Goal: Complete application form

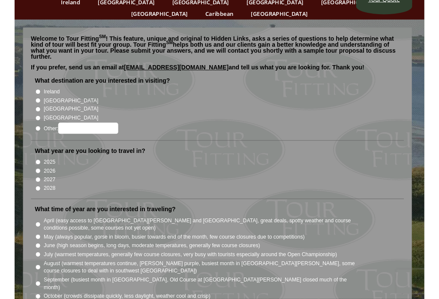
scroll to position [47, 0]
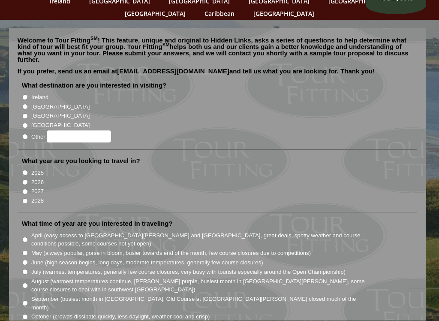
click at [46, 131] on label "Other:" at bounding box center [71, 137] width 80 height 12
click at [28, 134] on input "Other:" at bounding box center [25, 137] width 6 height 6
radio input "true"
click at [78, 131] on input "Other:" at bounding box center [79, 137] width 64 height 12
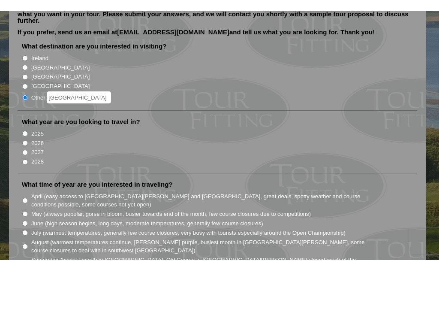
scroll to position [97, 0]
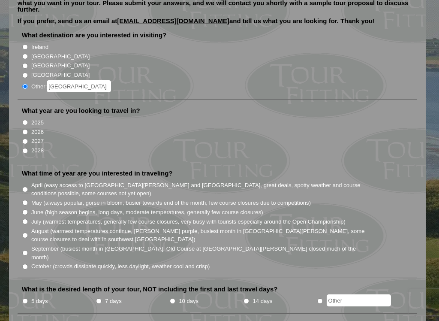
type input "[GEOGRAPHIC_DATA]"
click at [44, 128] on label "2026" at bounding box center [37, 132] width 12 height 9
click at [28, 129] on input "2026" at bounding box center [25, 132] width 6 height 6
radio input "true"
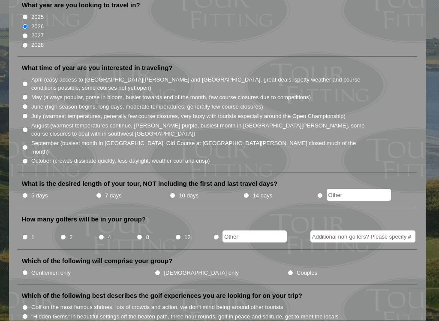
scroll to position [206, 0]
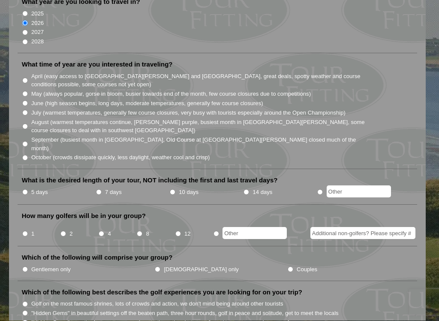
click at [28, 135] on li "September (busiest month in [GEOGRAPHIC_DATA], Old Course at [GEOGRAPHIC_DATA][…" at bounding box center [221, 144] width 399 height 18
click at [40, 136] on label "September (busiest month in [GEOGRAPHIC_DATA], Old Course at [GEOGRAPHIC_DATA][…" at bounding box center [200, 144] width 339 height 17
click at [28, 142] on input "September (busiest month in [GEOGRAPHIC_DATA], Old Course at [GEOGRAPHIC_DATA][…" at bounding box center [25, 145] width 6 height 6
radio input "true"
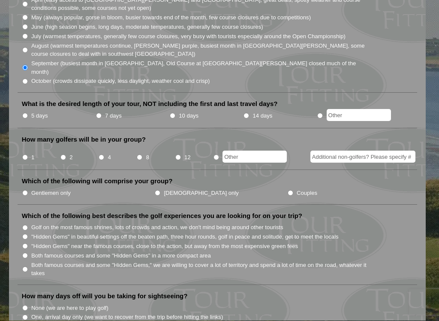
scroll to position [283, 0]
click at [27, 113] on input "5 days" at bounding box center [25, 116] width 6 height 6
radio input "true"
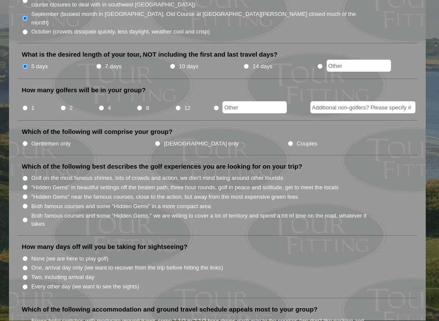
scroll to position [333, 0]
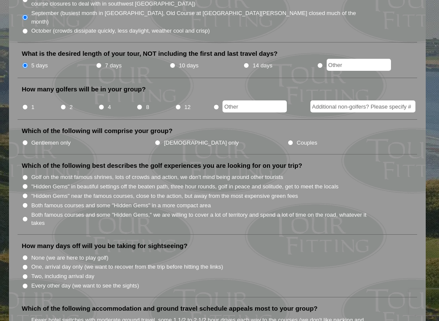
click at [61, 104] on input "2" at bounding box center [63, 107] width 6 height 6
radio input "true"
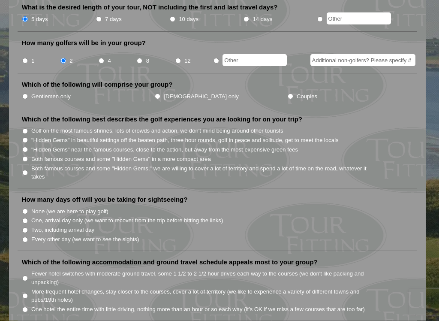
scroll to position [379, 0]
click at [288, 94] on input "Couples" at bounding box center [291, 97] width 6 height 6
radio input "true"
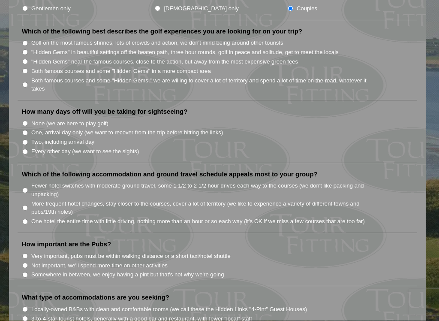
scroll to position [467, 0]
click at [26, 68] on input "Both famous courses and some "Hidden Gems" in a more compact area" at bounding box center [25, 71] width 6 height 6
radio input "true"
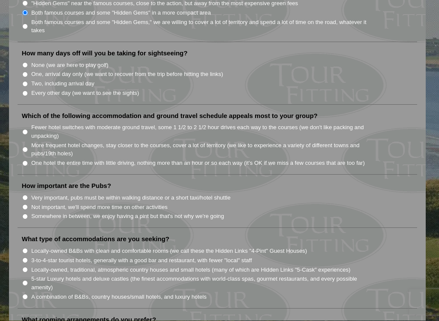
scroll to position [526, 0]
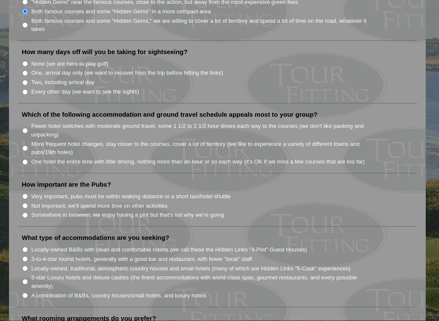
click at [26, 68] on li "How many days off will you be taking for sightseeing? None (we are here to play…" at bounding box center [218, 76] width 400 height 56
click at [24, 90] on input "Every other day (we want to see the sights)" at bounding box center [25, 93] width 6 height 6
radio input "true"
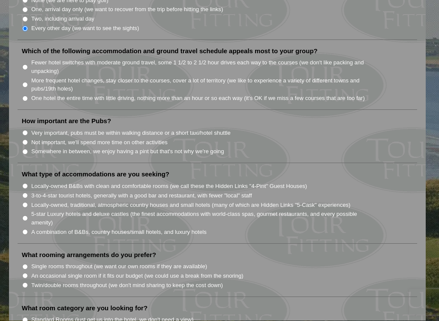
scroll to position [591, 0]
click at [24, 95] on input "One hotel the entire time with little driving, nothing more than an hour or so …" at bounding box center [25, 98] width 6 height 6
radio input "true"
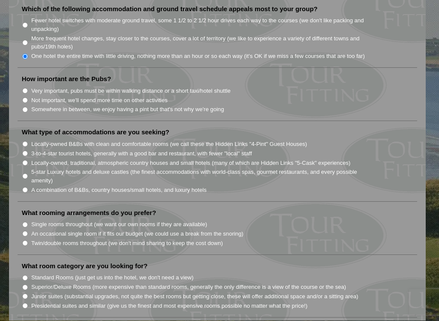
scroll to position [633, 0]
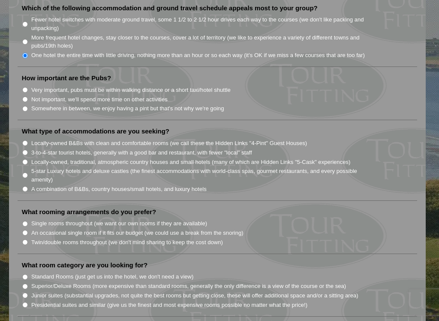
click at [22, 97] on input "Not important, we'll spend more time on other activities" at bounding box center [25, 100] width 6 height 6
radio input "true"
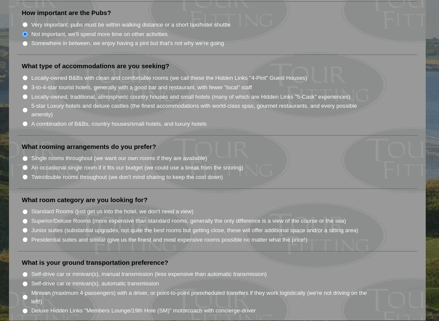
scroll to position [700, 0]
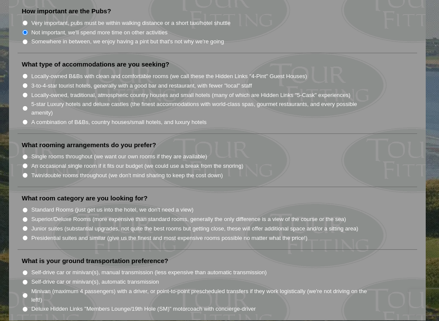
click at [18, 60] on li "What type of accommodations are you seeking? Locally-owned B&Bs with clean and …" at bounding box center [218, 96] width 400 height 73
click at [23, 83] on input "3-to-4-star tourist hotels, generally with a good bar and restaurant, with fewe…" at bounding box center [25, 86] width 6 height 6
radio input "true"
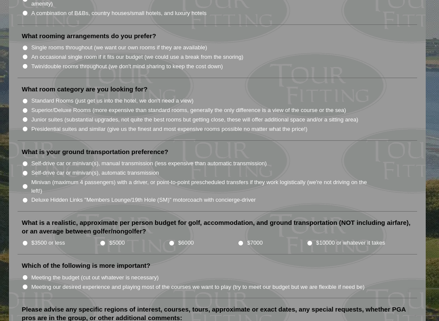
scroll to position [809, 0]
click at [22, 61] on li "Twin/double rooms throughout (we don't mind sharing to keep the cost down)" at bounding box center [221, 65] width 399 height 9
click at [24, 64] on input "Twin/double rooms throughout (we don't mind sharing to keep the cost down)" at bounding box center [25, 67] width 6 height 6
radio input "true"
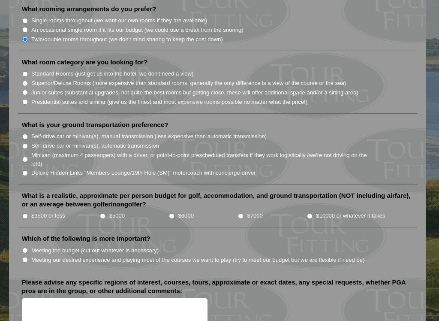
scroll to position [835, 0]
click at [22, 72] on input "Standard Rooms (just get us into the hotel, we don't need a view)" at bounding box center [25, 75] width 6 height 6
radio input "true"
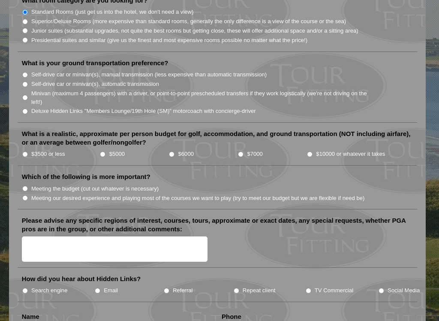
scroll to position [898, 0]
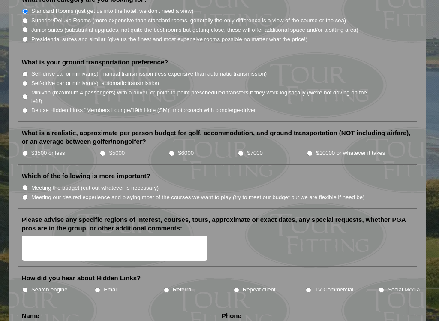
click at [23, 81] on input "Self-drive car or minivan(s), automatic transmission" at bounding box center [25, 84] width 6 height 6
radio input "true"
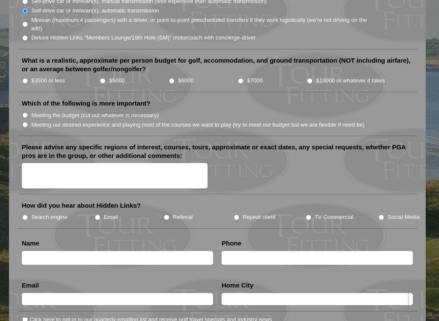
scroll to position [972, 0]
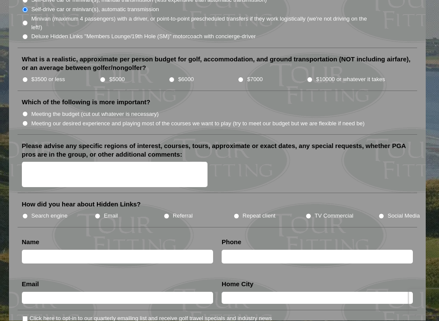
click at [242, 55] on li "What is a realistic, approximate per person budget for golf, accommodation, and…" at bounding box center [218, 73] width 400 height 36
click at [239, 77] on input "$7000" at bounding box center [241, 80] width 6 height 6
radio input "true"
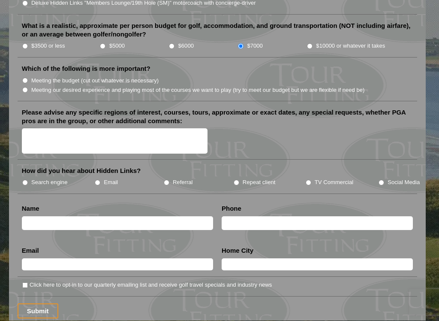
scroll to position [1007, 0]
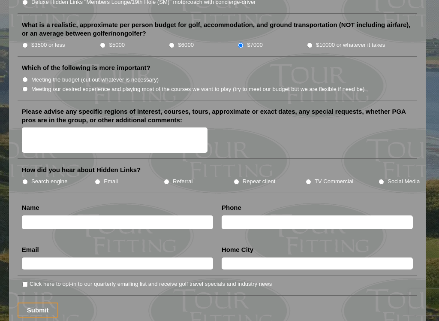
click at [24, 86] on input "Meeting our desired experience and playing most of the courses we want to play …" at bounding box center [25, 89] width 6 height 6
radio input "true"
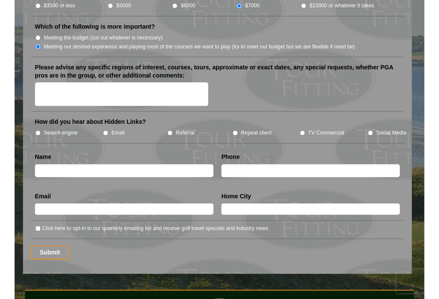
scroll to position [1048, 0]
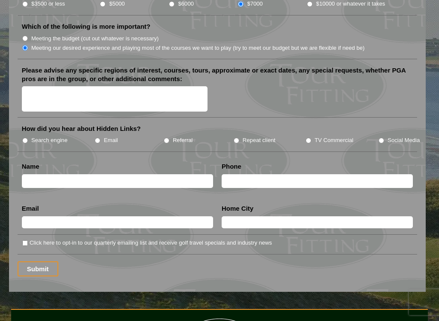
click at [35, 86] on textarea "Please advise any specific regions of interest, courses, tours, approximate or …" at bounding box center [115, 98] width 186 height 25
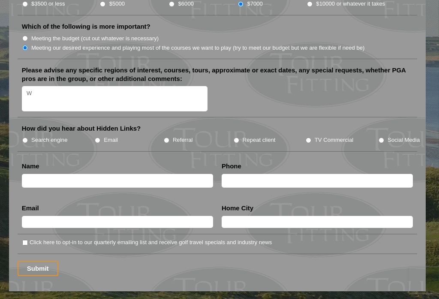
click at [309, 124] on li "How did you hear about Hidden Links? Search engine Email Referral Repeat client…" at bounding box center [218, 137] width 400 height 27
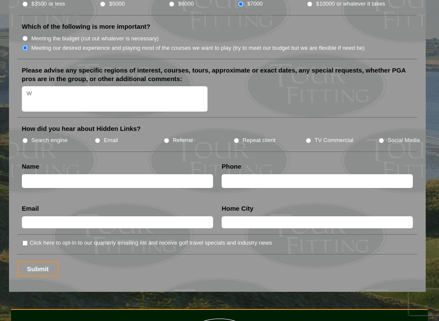
click at [292, 216] on input "text" at bounding box center [317, 222] width 191 height 12
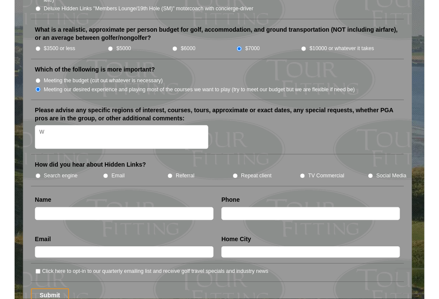
scroll to position [999, 0]
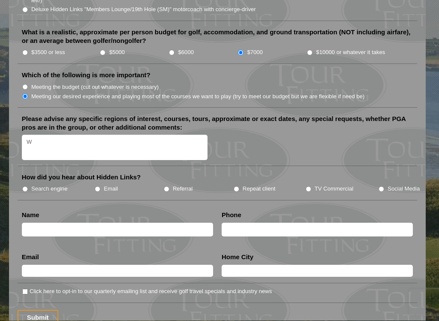
click at [41, 135] on textarea "W" at bounding box center [115, 147] width 186 height 25
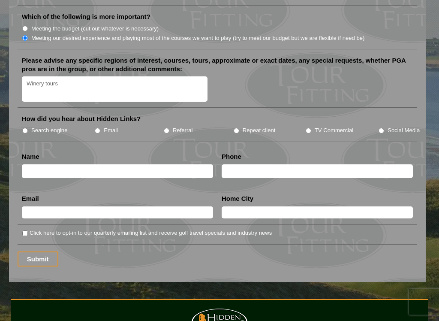
scroll to position [1058, 0]
type textarea "Winery tours"
click at [305, 125] on li "TV Commercial" at bounding box center [341, 129] width 73 height 9
click at [308, 128] on input "TV Commercial" at bounding box center [309, 131] width 6 height 6
radio input "true"
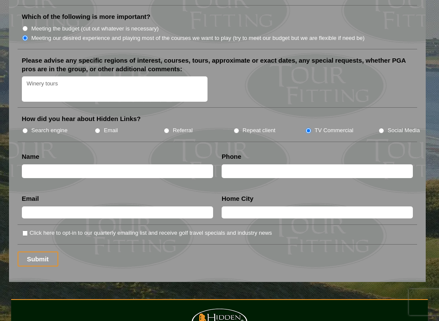
click at [167, 128] on input "Referral" at bounding box center [167, 131] width 6 height 6
radio input "true"
click at [309, 128] on input "TV Commercial" at bounding box center [309, 131] width 6 height 6
radio input "true"
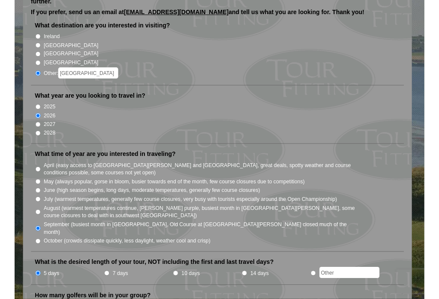
scroll to position [106, 0]
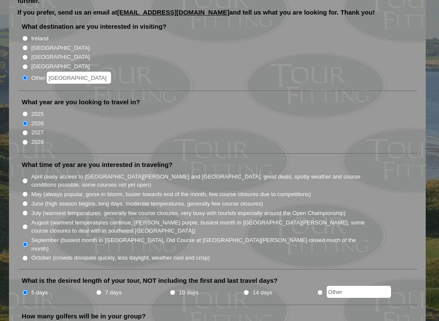
click at [76, 72] on input "[GEOGRAPHIC_DATA]" at bounding box center [79, 78] width 64 height 12
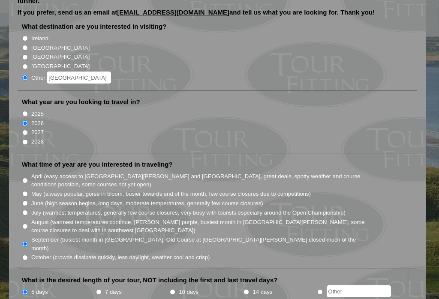
click at [73, 72] on input "[GEOGRAPHIC_DATA]" at bounding box center [79, 78] width 64 height 12
type input "U"
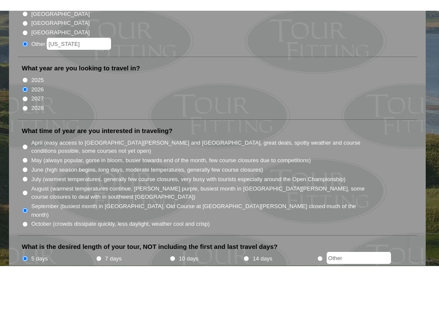
scroll to position [151, 0]
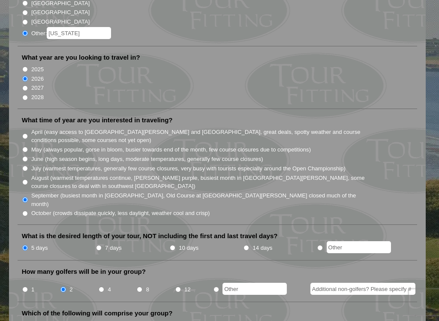
click at [95, 17] on li "[GEOGRAPHIC_DATA]" at bounding box center [221, 21] width 399 height 9
click at [88, 27] on input "[US_STATE]" at bounding box center [79, 33] width 64 height 12
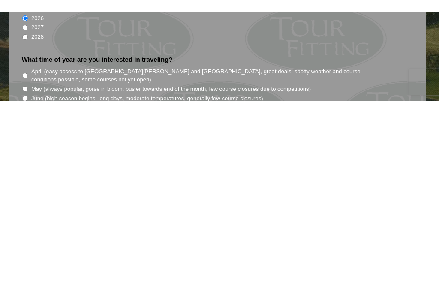
scroll to position [36, 0]
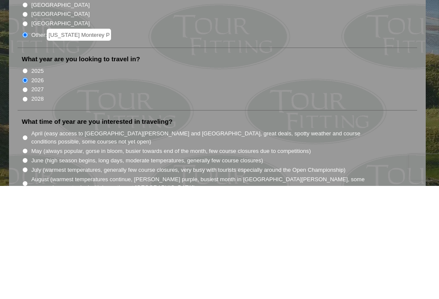
type input "[US_STATE] [GEOGRAPHIC_DATA]"
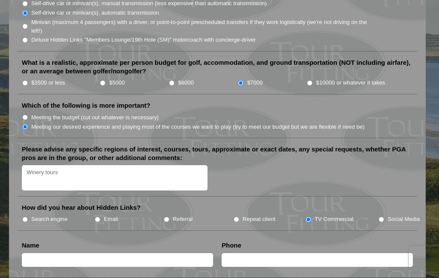
scroll to position [929, 0]
